Goal: Task Accomplishment & Management: Check status

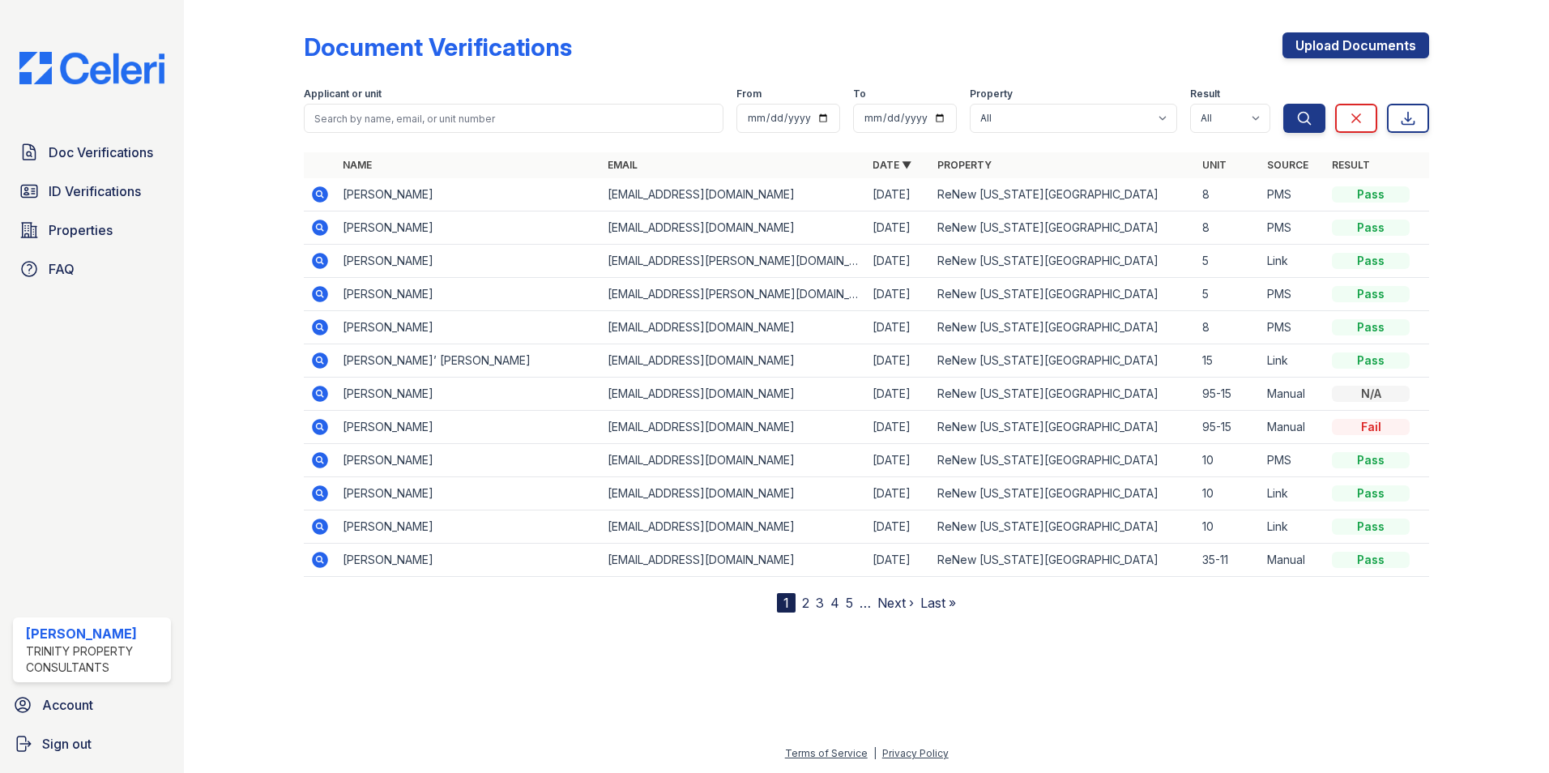
click at [318, 362] on icon at bounding box center [319, 360] width 19 height 19
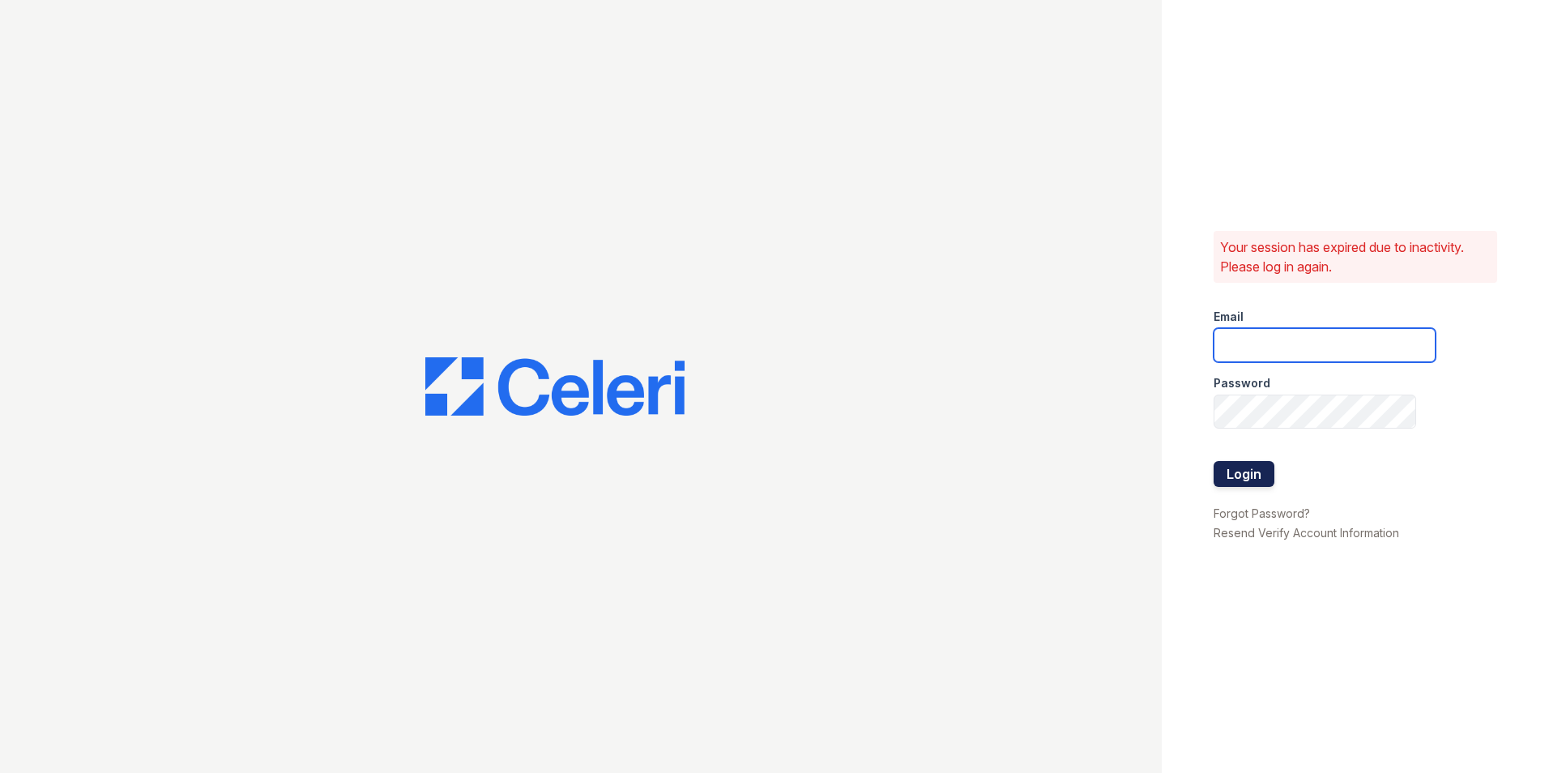
type input "dandrews@trinity-pm.com"
click at [1249, 475] on button "Login" at bounding box center [1243, 474] width 61 height 26
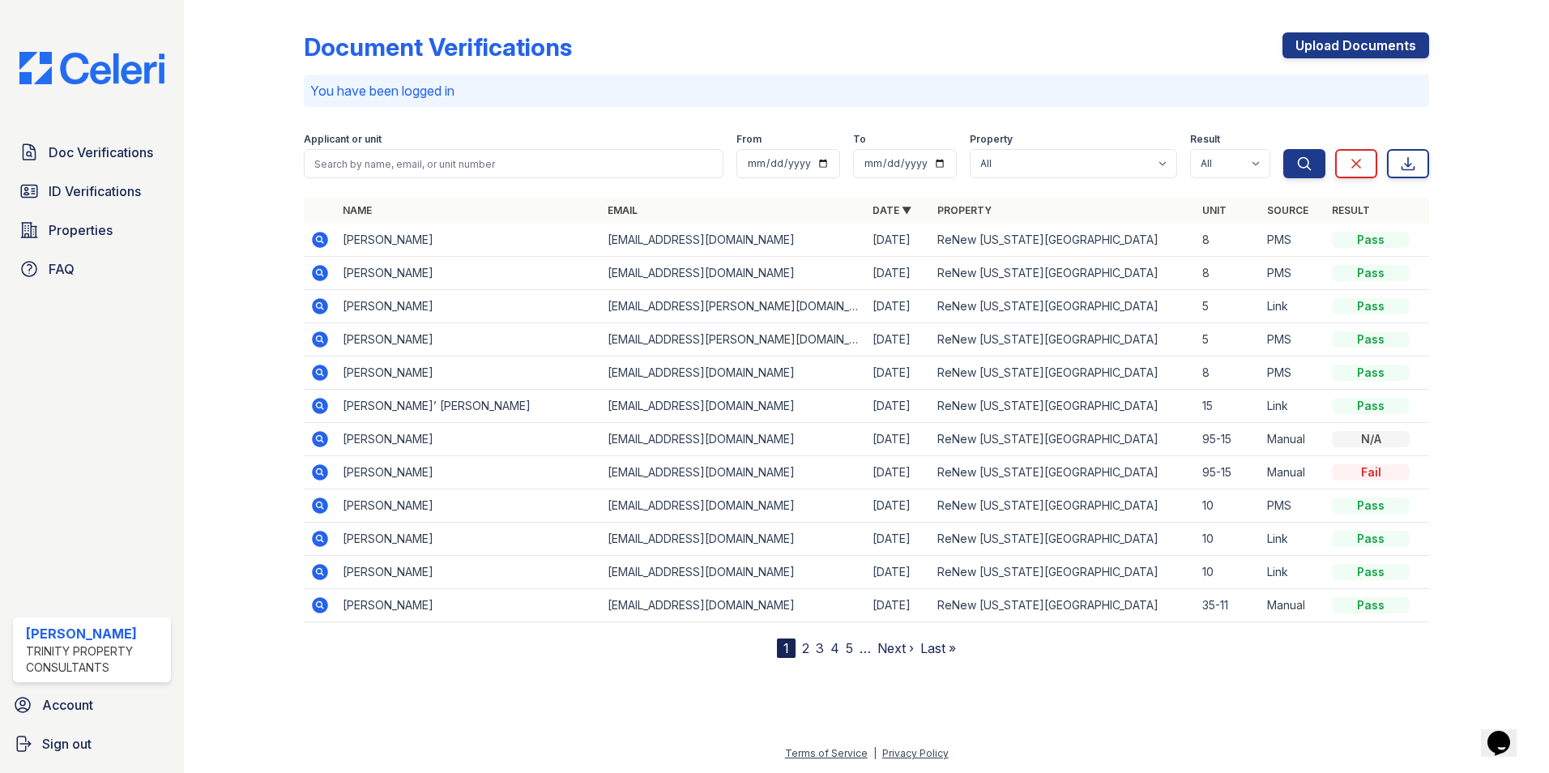
click at [324, 407] on icon at bounding box center [320, 406] width 16 height 16
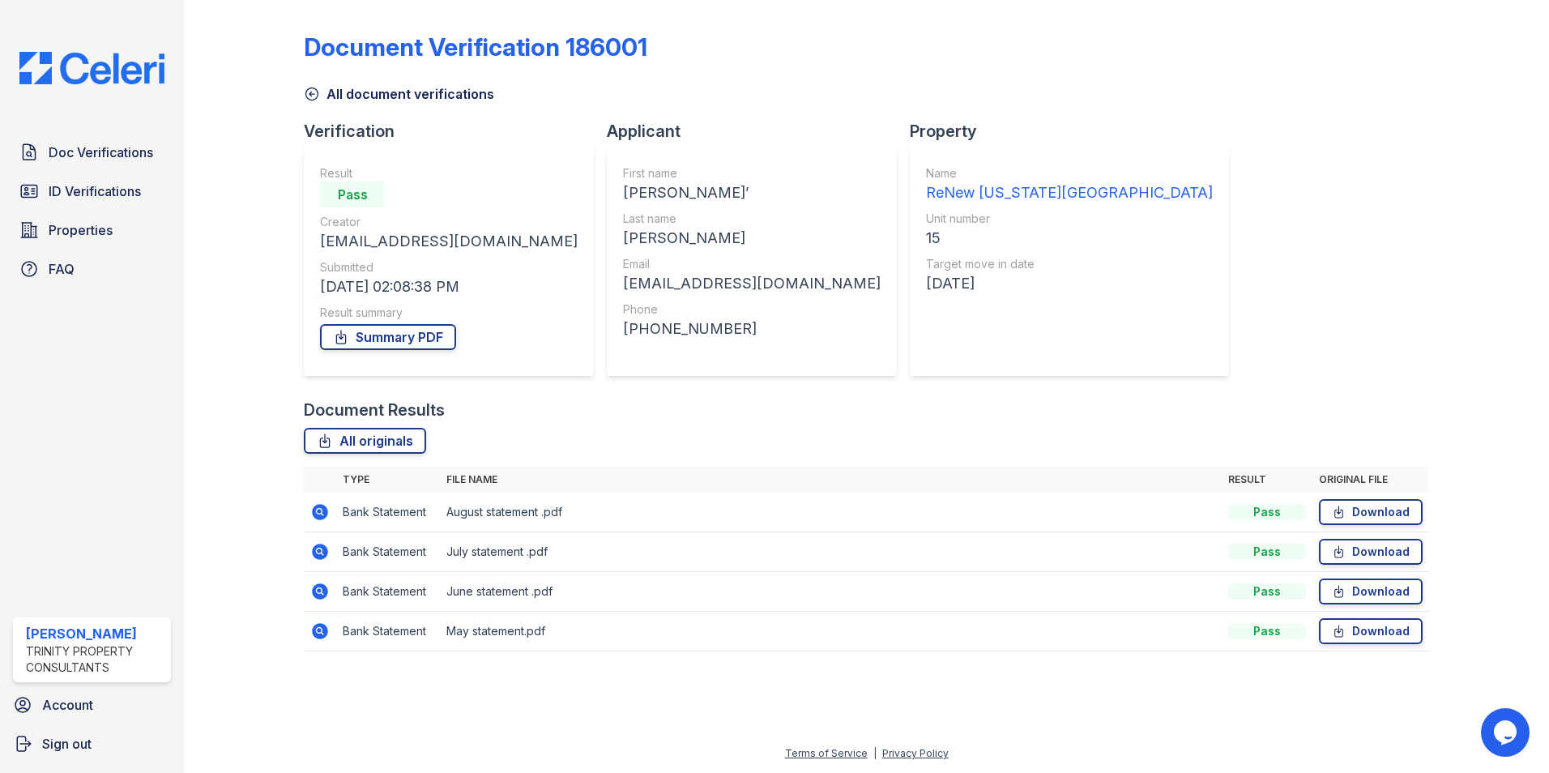
click at [316, 513] on icon at bounding box center [320, 512] width 16 height 16
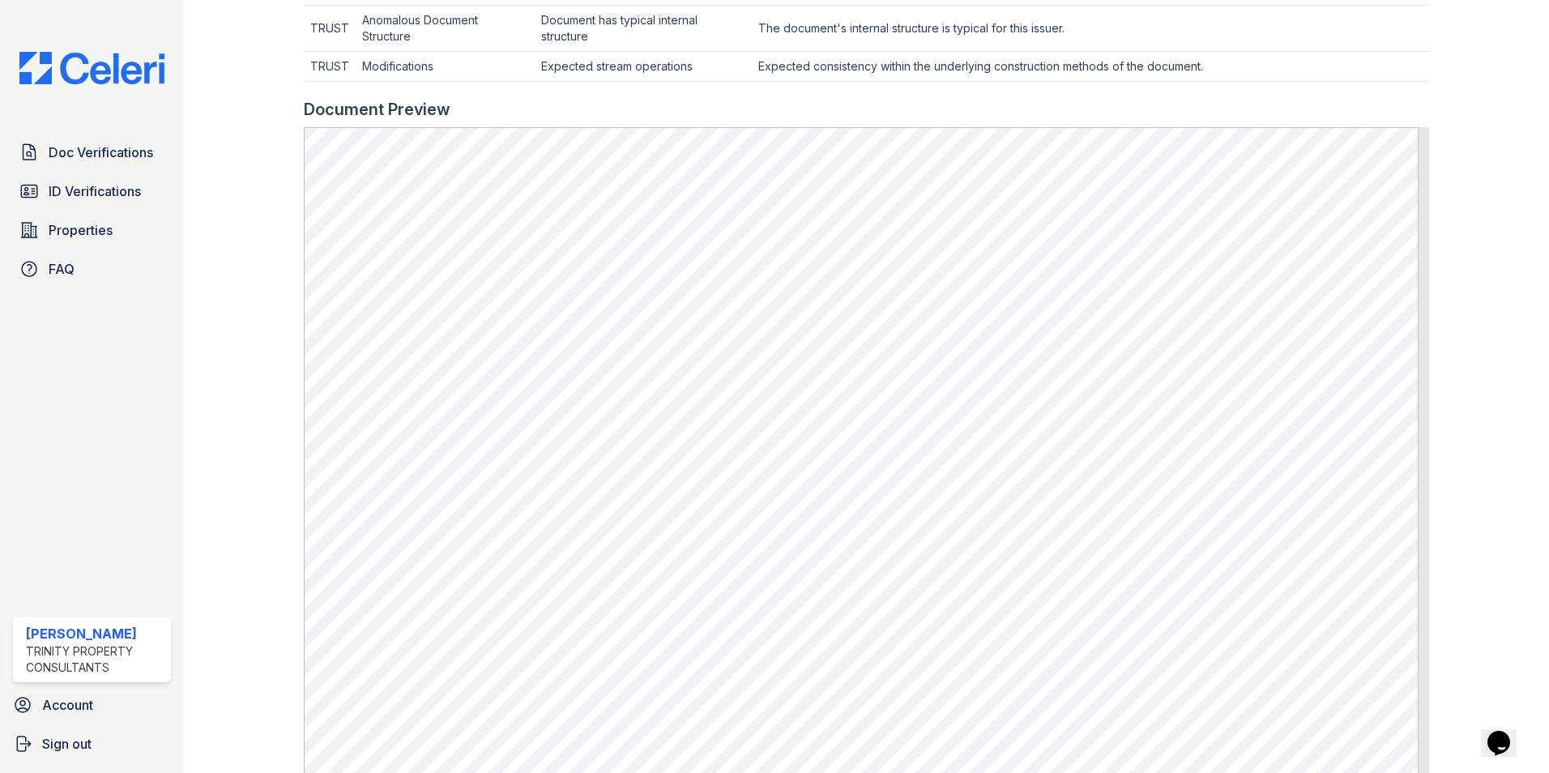
scroll to position [729, 0]
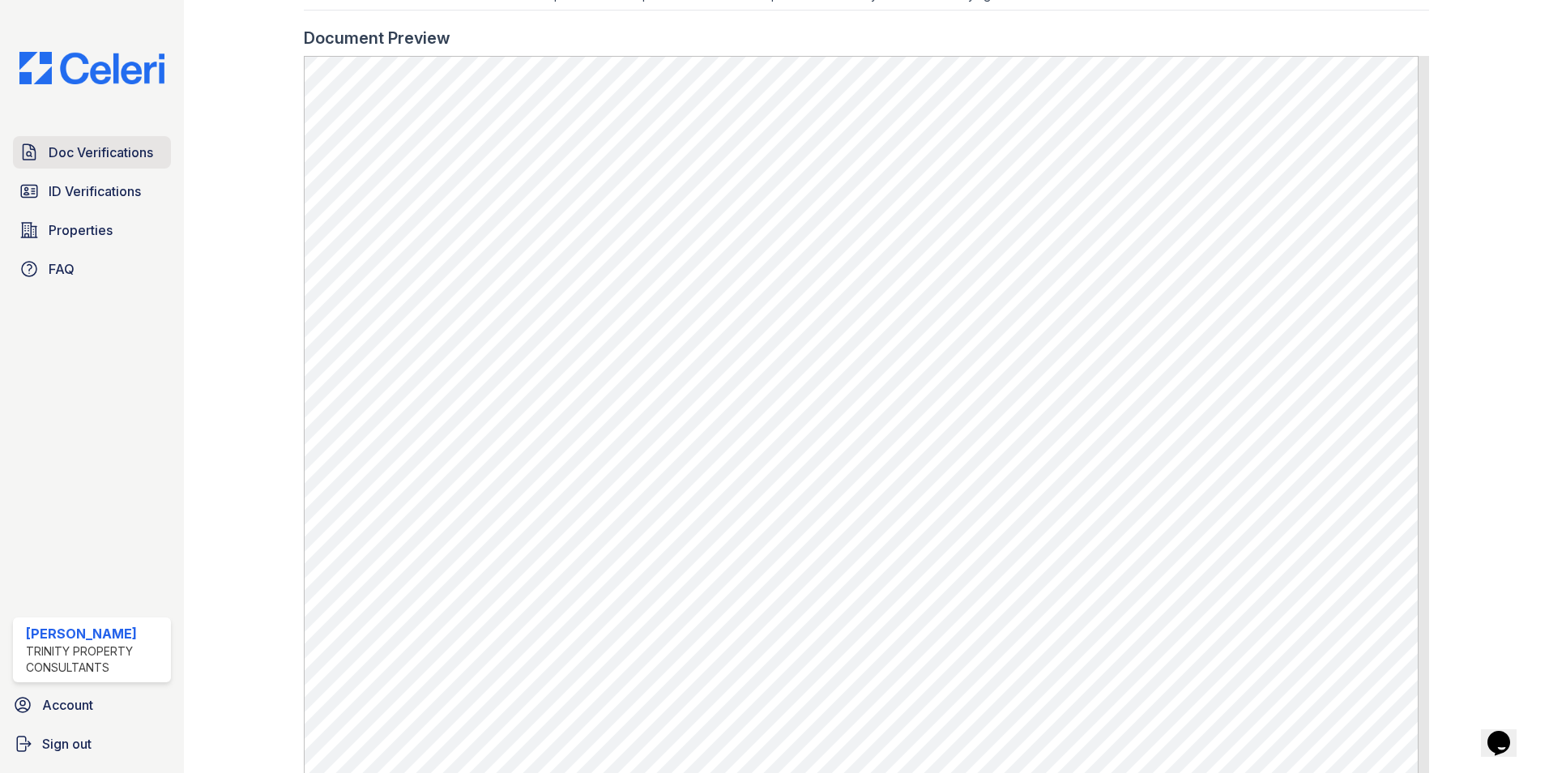
drag, startPoint x: 83, startPoint y: 154, endPoint x: 105, endPoint y: 164, distance: 24.3
click at [83, 154] on span "Doc Verifications" at bounding box center [101, 152] width 104 height 19
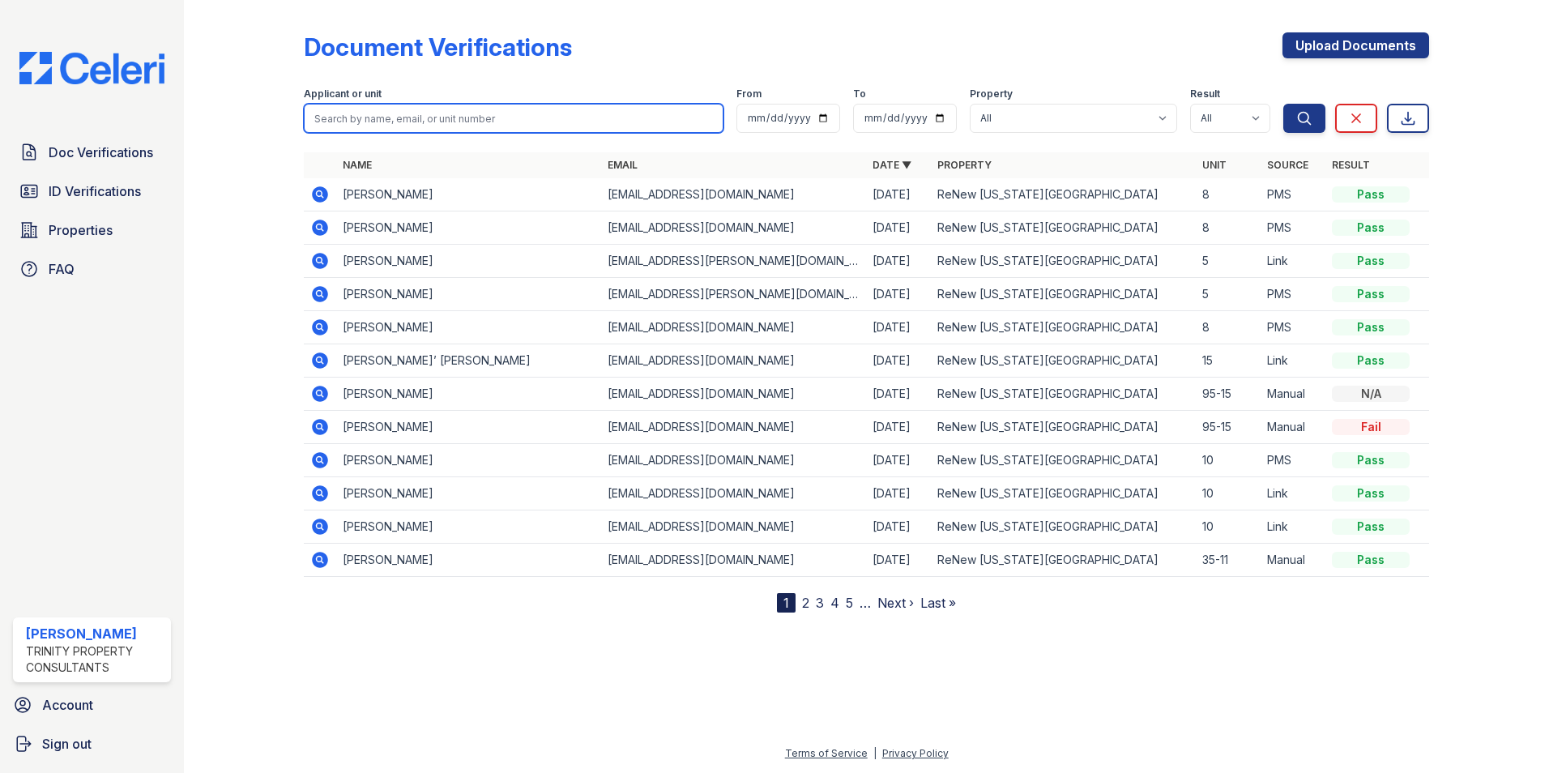
click at [365, 130] on input "search" at bounding box center [514, 118] width 420 height 29
drag, startPoint x: 369, startPoint y: 116, endPoint x: 272, endPoint y: 115, distance: 97.2
click at [272, 115] on div "Document Verifications Upload Documents Filter Applicant or unit ashanti From T…" at bounding box center [866, 319] width 1313 height 638
type input "ashanti"
click at [1283, 104] on button "Search" at bounding box center [1304, 118] width 42 height 29
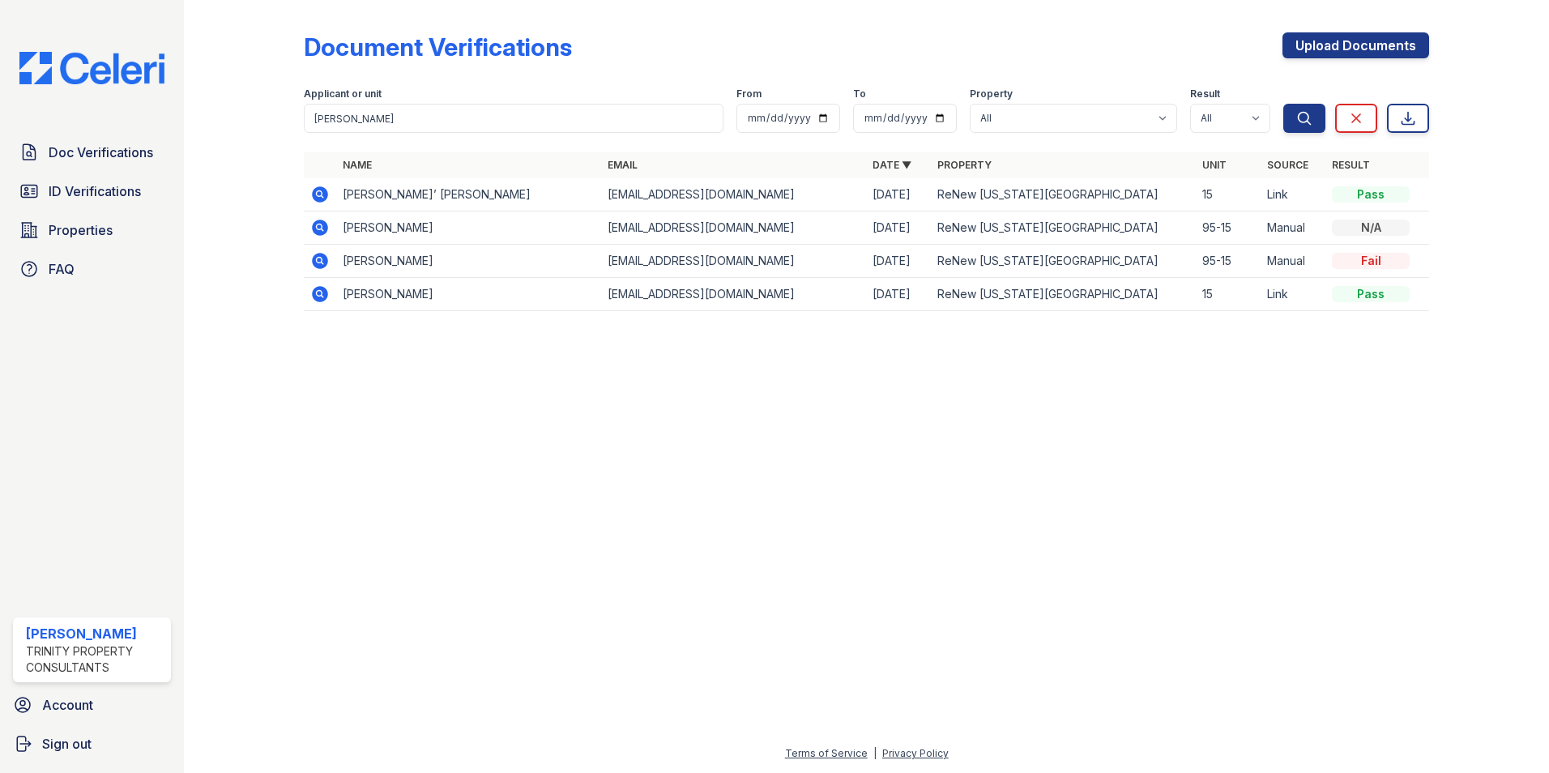
click at [320, 294] on icon at bounding box center [319, 293] width 4 height 4
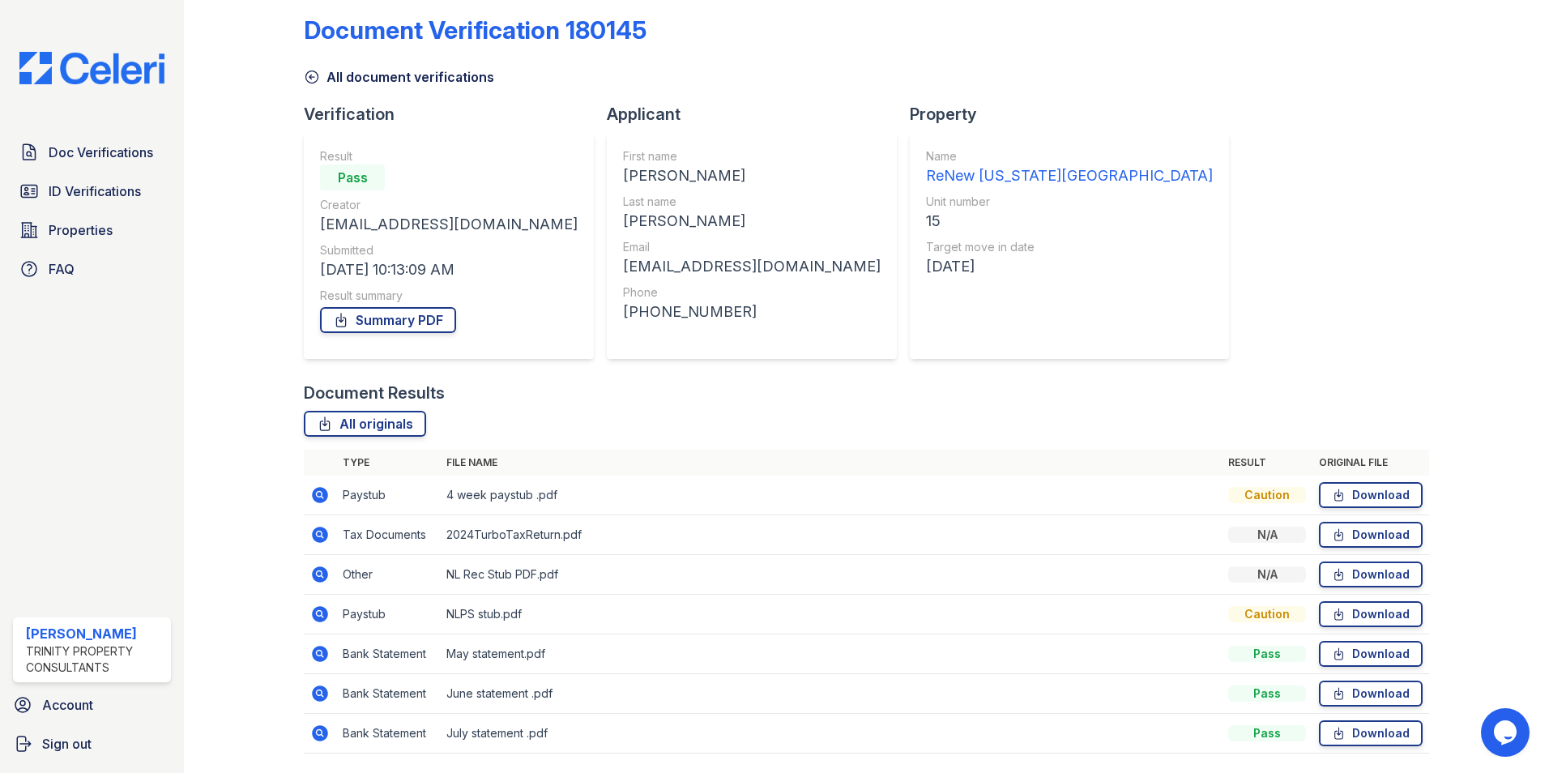
scroll to position [69, 0]
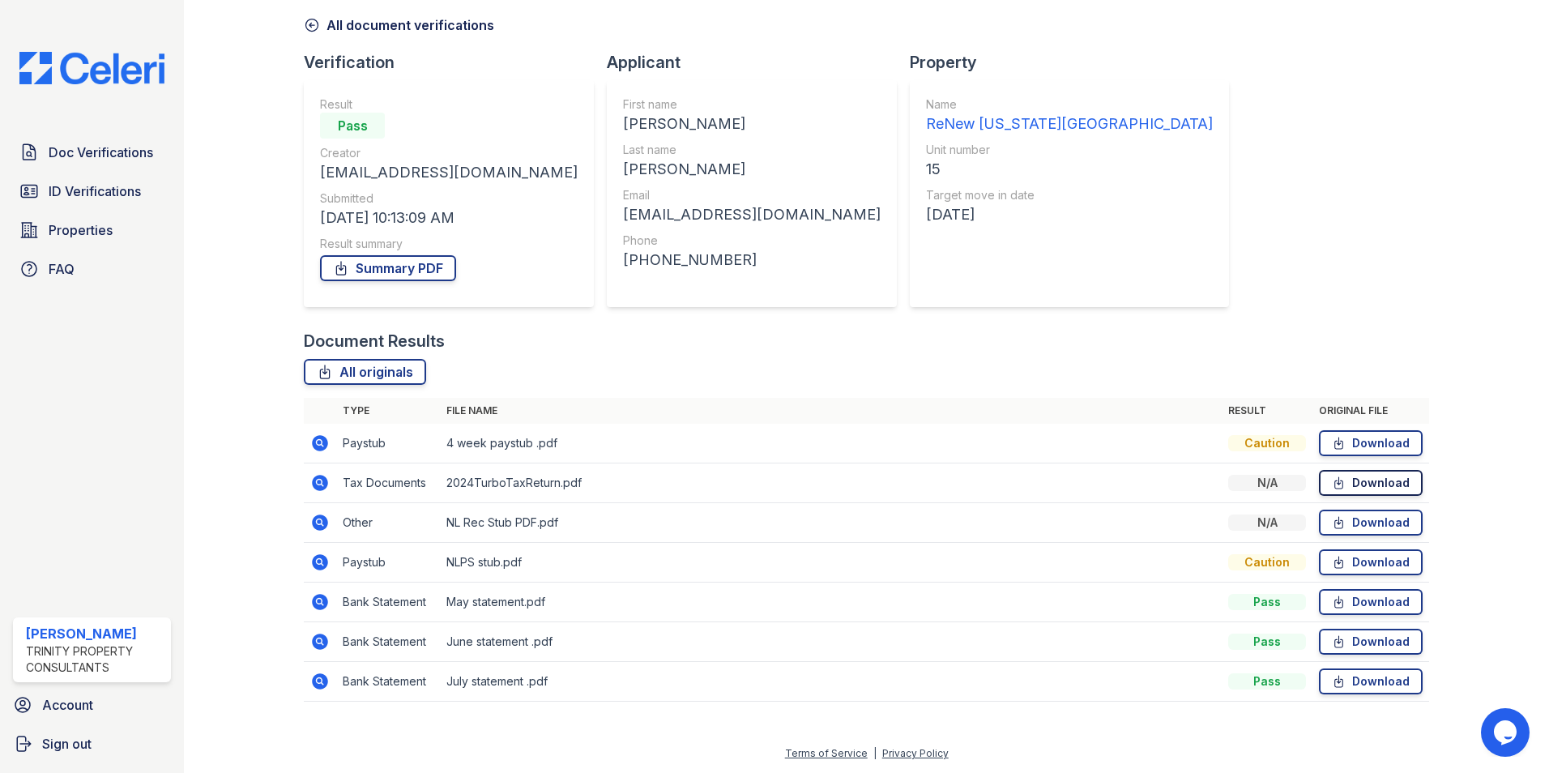
click at [1366, 482] on link "Download" at bounding box center [1371, 483] width 104 height 26
click at [1136, 159] on div "Document Verification 180145 All document verifications Verification Result Pas…" at bounding box center [866, 328] width 1125 height 780
click at [318, 480] on icon at bounding box center [319, 482] width 19 height 19
